Goal: Information Seeking & Learning: Learn about a topic

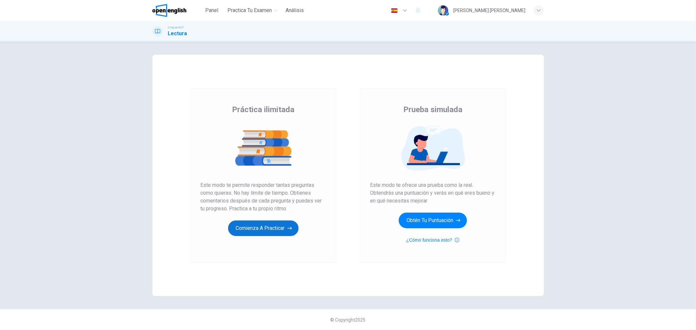
click at [263, 227] on button "Comienza a practicar" at bounding box center [263, 229] width 70 height 16
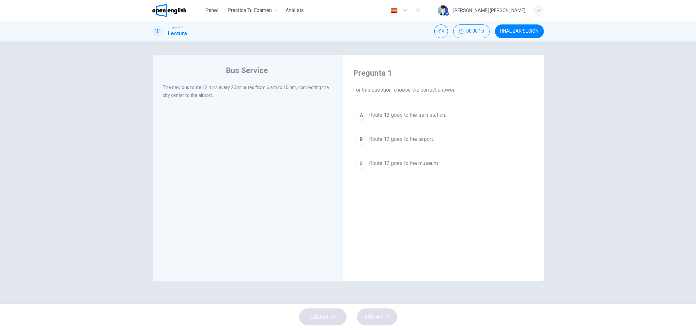
click at [411, 138] on span "Route 12 goes to the airport." at bounding box center [401, 139] width 65 height 8
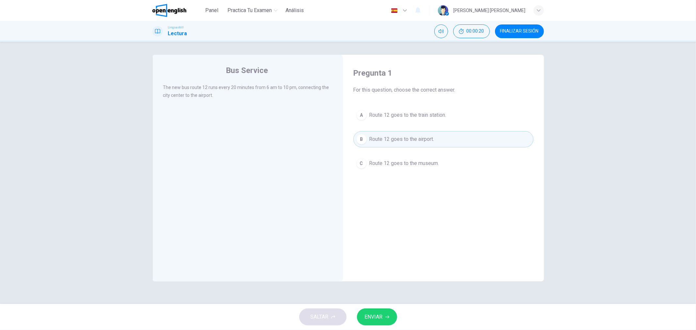
click at [371, 319] on span "ENVIAR" at bounding box center [374, 317] width 18 height 9
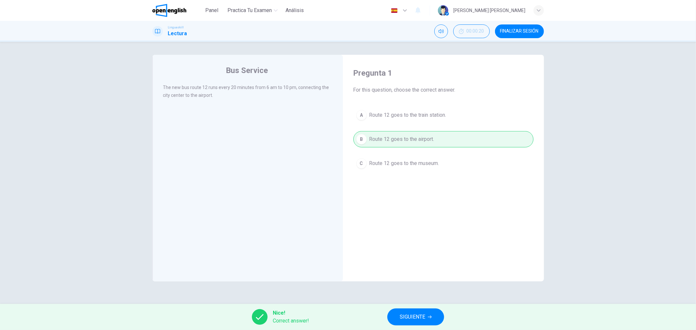
click at [417, 317] on span "SIGUIENTE" at bounding box center [412, 317] width 25 height 9
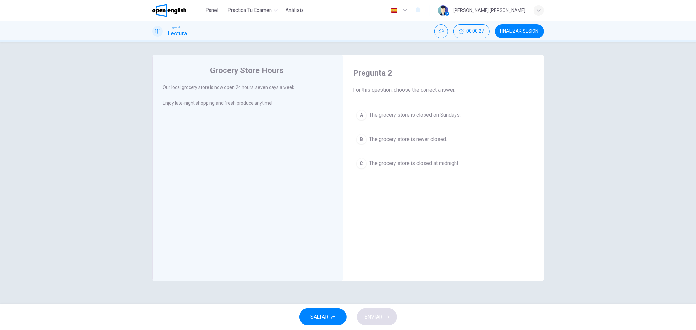
click at [367, 273] on div "Pregunta 2 For this question, choose the correct answer. A The grocery store is…" at bounding box center [443, 171] width 191 height 220
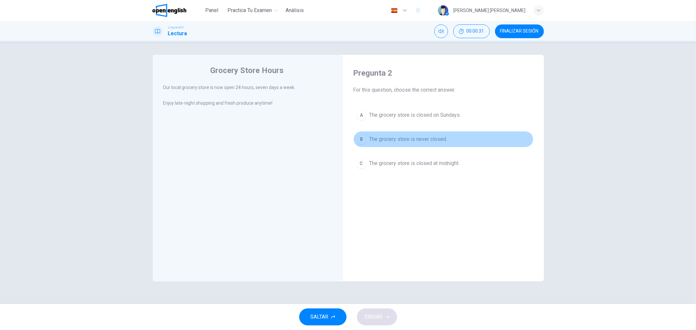
click at [421, 137] on span "The grocery store is never closed." at bounding box center [408, 139] width 78 height 8
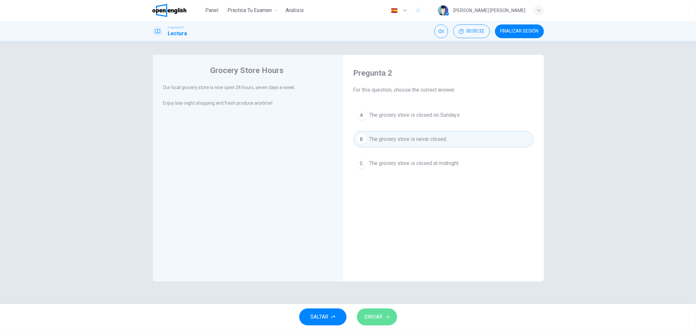
click at [377, 315] on span "ENVIAR" at bounding box center [374, 317] width 18 height 9
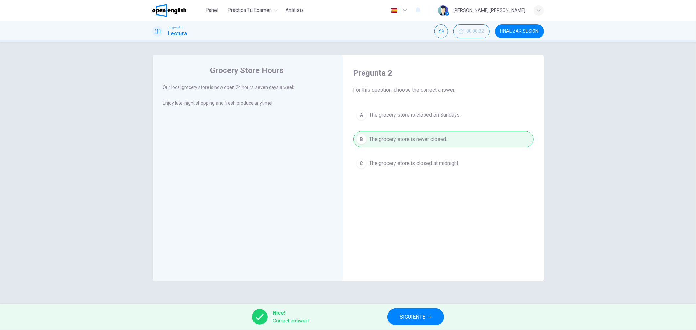
click at [402, 319] on span "SIGUIENTE" at bounding box center [412, 317] width 25 height 9
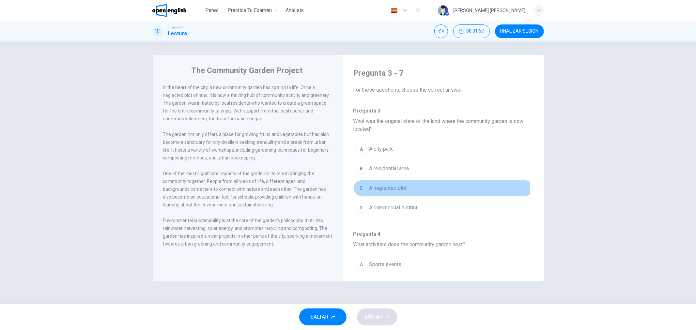
click at [391, 187] on span "A neglected plot" at bounding box center [388, 188] width 38 height 8
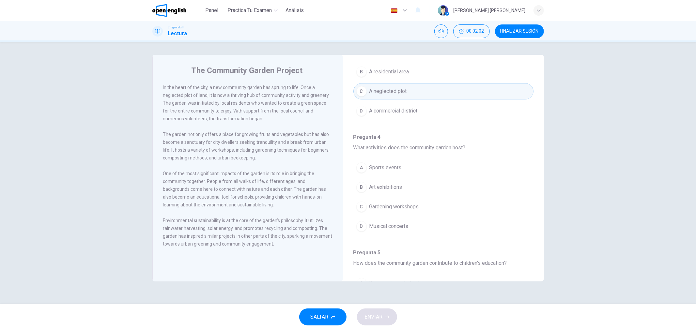
scroll to position [95, 0]
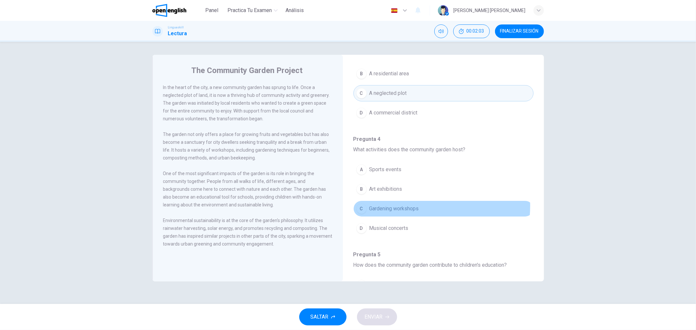
click at [390, 206] on span "Gardening workshops" at bounding box center [394, 209] width 50 height 8
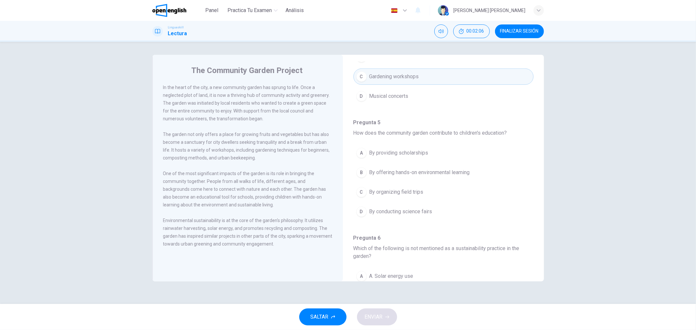
scroll to position [229, 0]
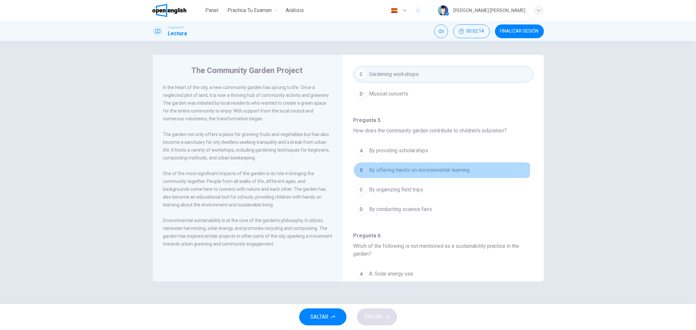
click at [439, 168] on span "By offering hands-on environmental learning" at bounding box center [419, 170] width 101 height 8
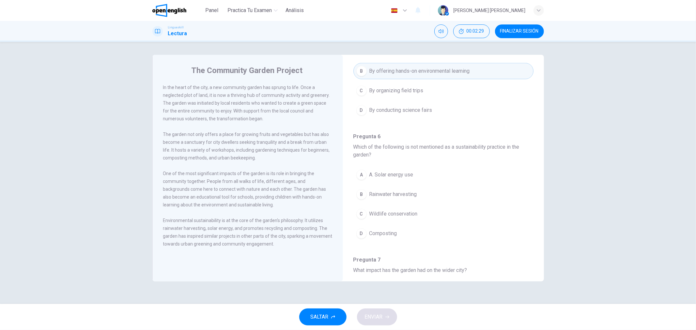
scroll to position [330, 0]
click at [369, 213] on button "C Wildlife conservation" at bounding box center [443, 213] width 180 height 16
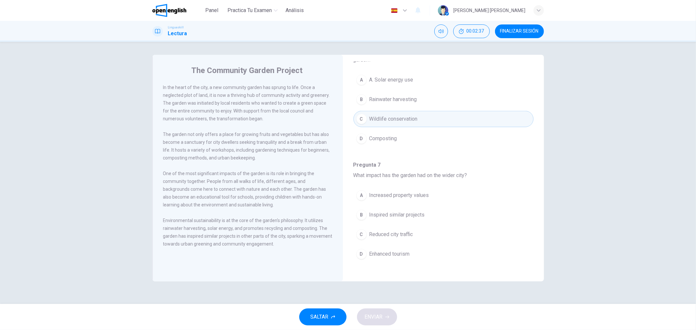
scroll to position [425, 0]
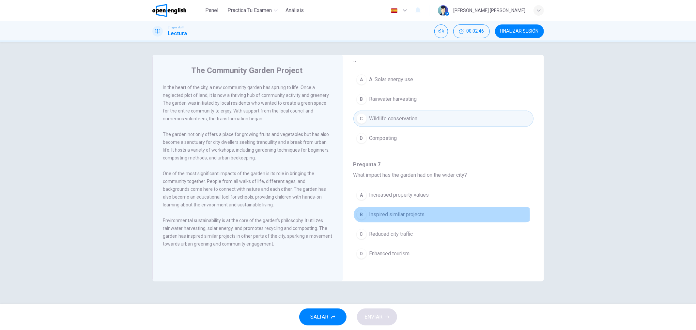
click at [409, 215] on span "Inspired similar projects" at bounding box center [396, 215] width 55 height 8
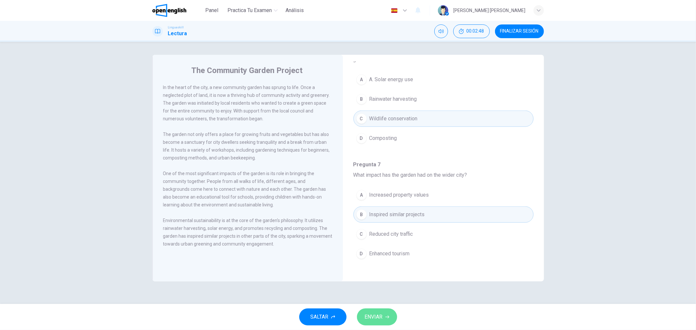
click at [379, 313] on span "ENVIAR" at bounding box center [374, 317] width 18 height 9
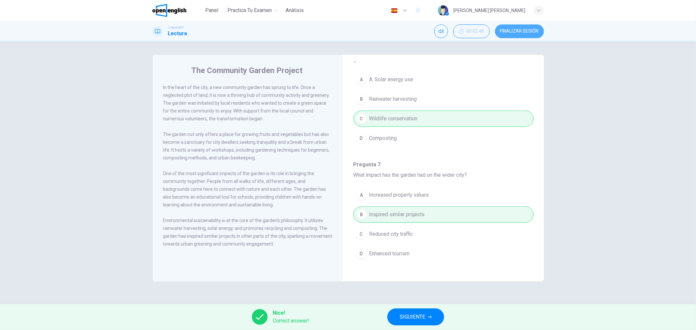
click at [519, 33] on span "FINALIZAR SESIÓN" at bounding box center [519, 31] width 39 height 5
